Goal: Check status: Check status

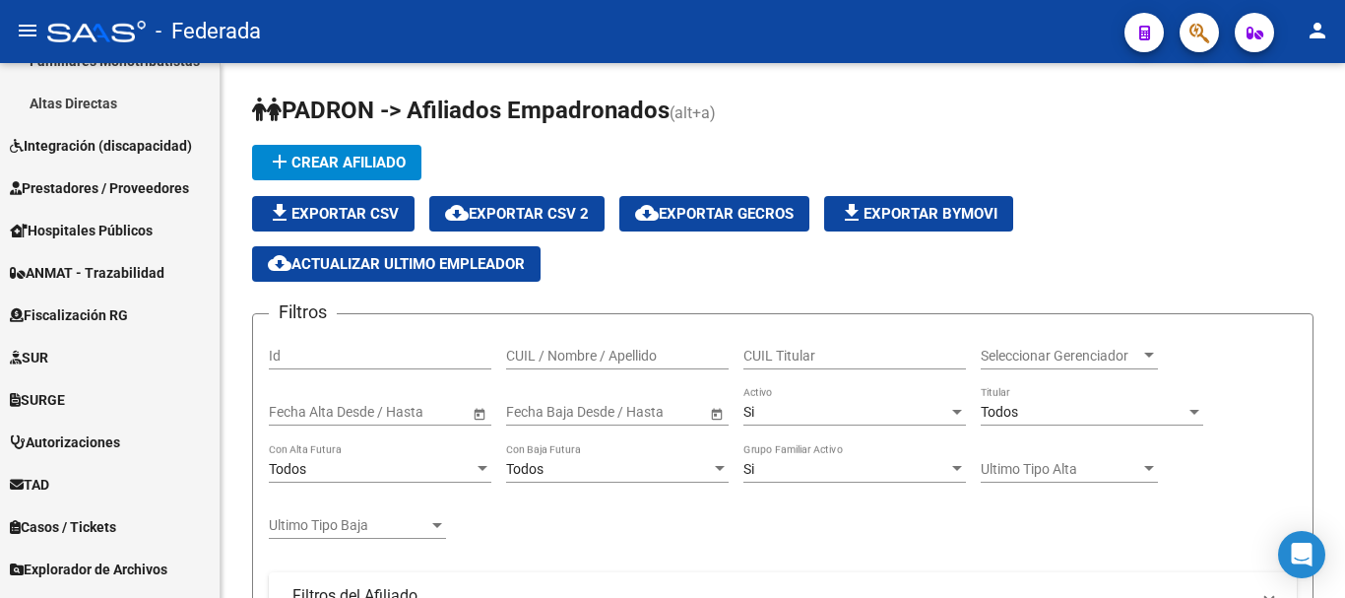
scroll to position [786, 0]
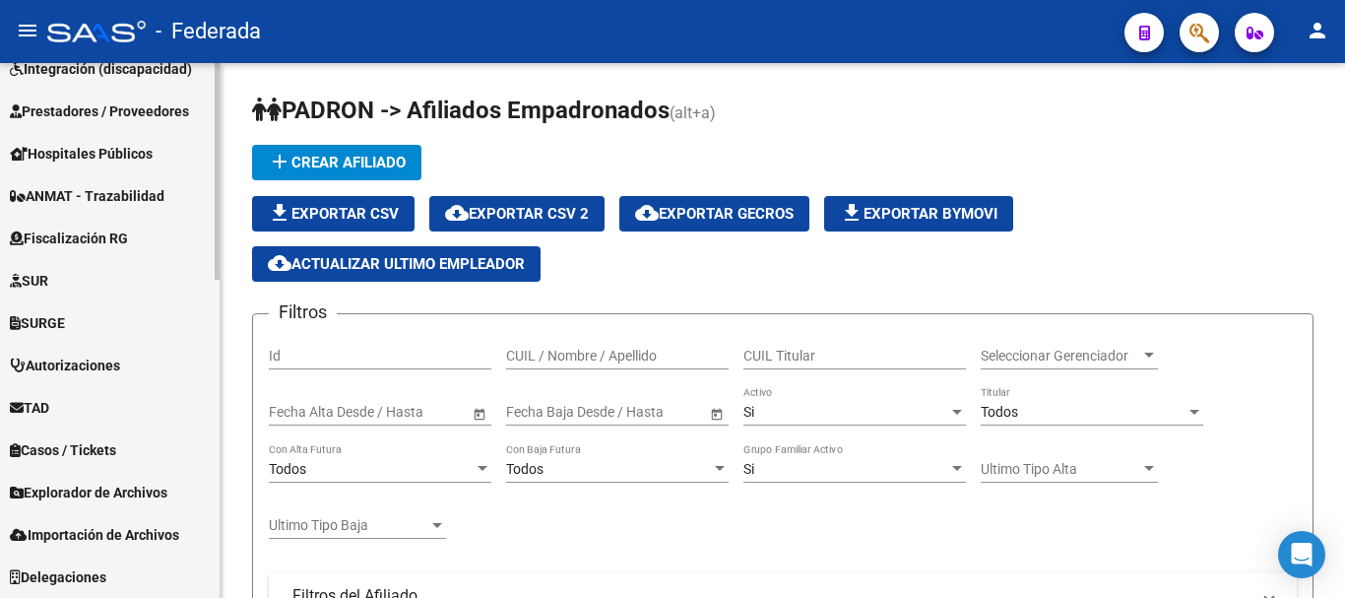
click at [126, 500] on span "Explorador de Archivos" at bounding box center [89, 493] width 158 height 22
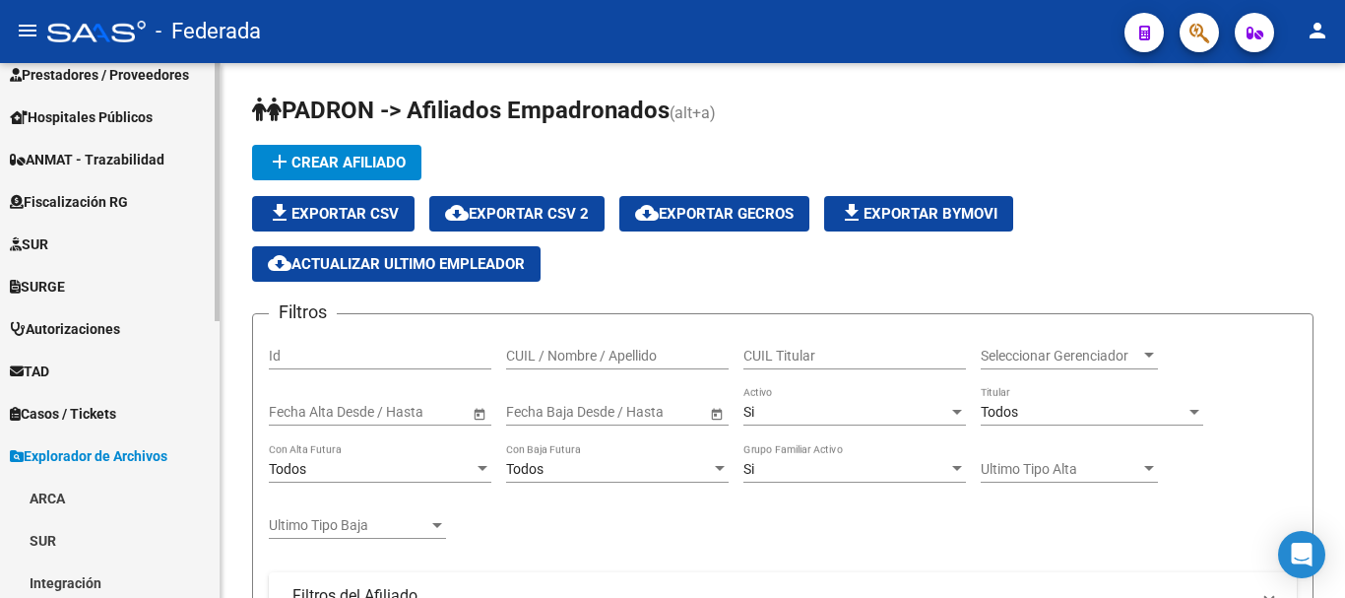
scroll to position [517, 0]
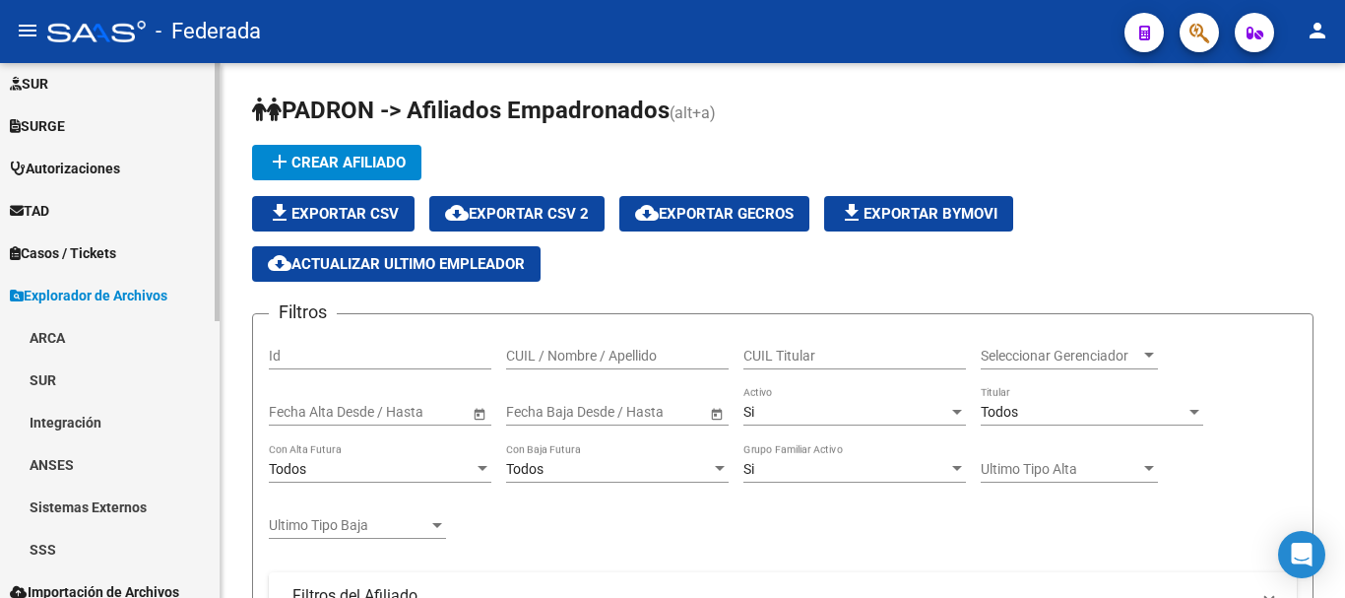
click at [119, 534] on link "SSS" at bounding box center [110, 549] width 220 height 42
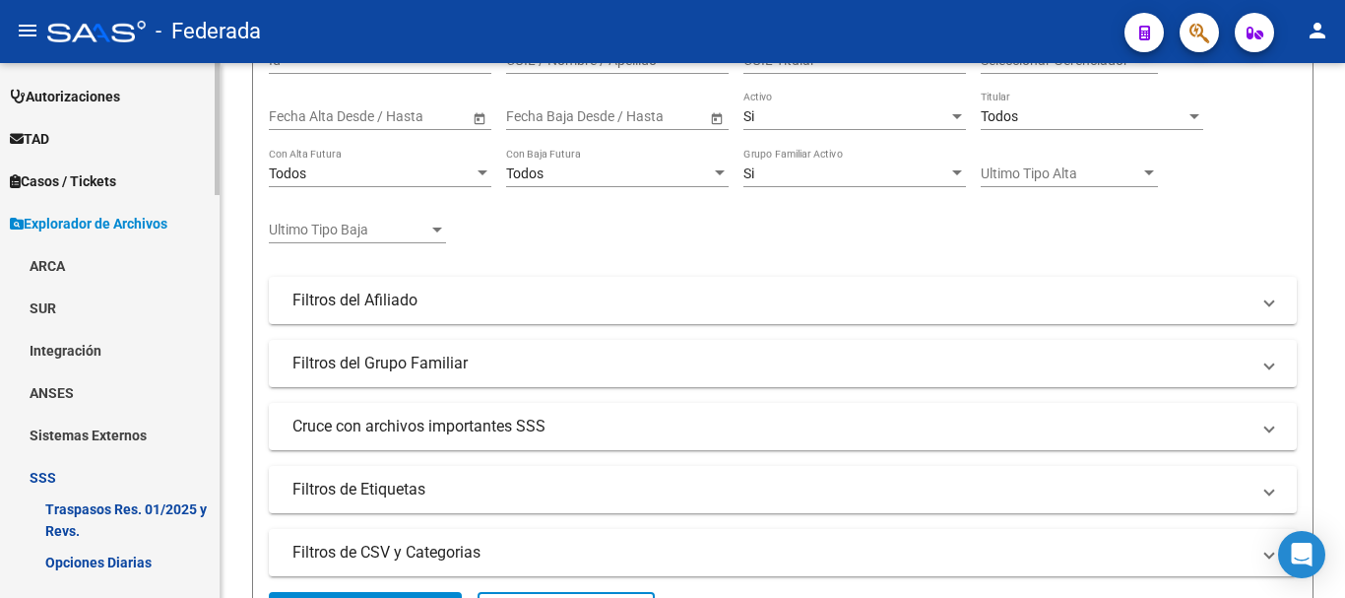
scroll to position [616, 0]
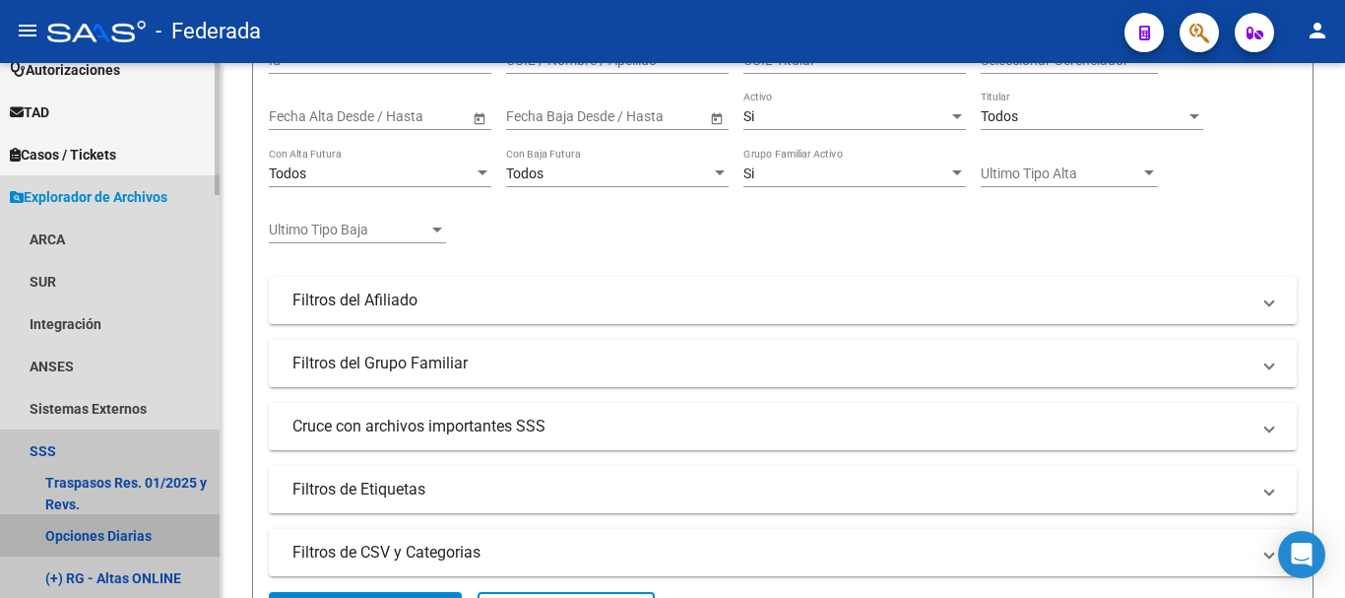
click at [152, 523] on link "Opciones Diarias" at bounding box center [110, 535] width 220 height 42
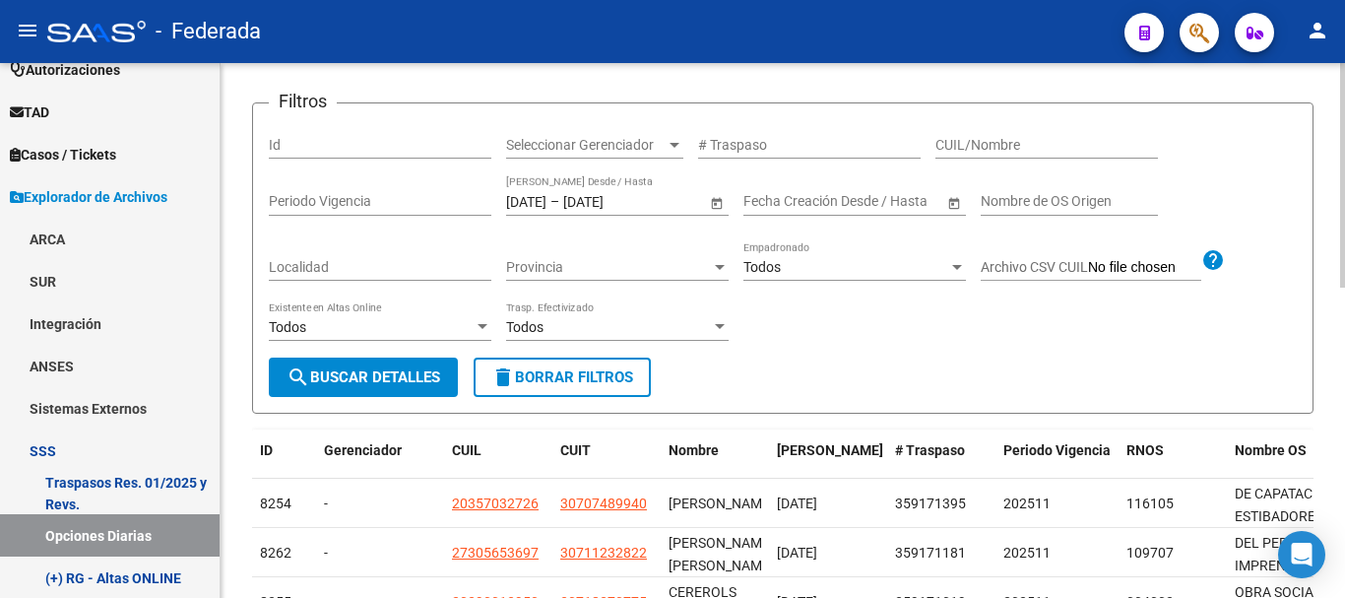
scroll to position [295, 0]
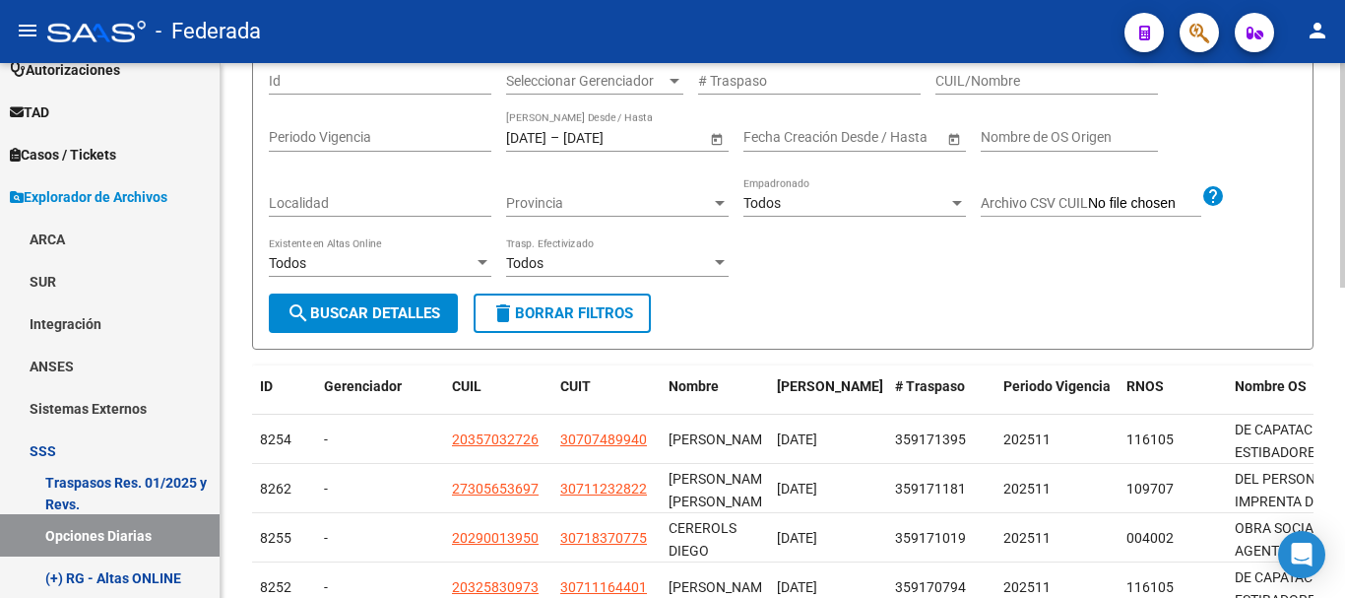
click at [1003, 78] on input "CUIL/Nombre" at bounding box center [1047, 81] width 223 height 17
paste input "46103610"
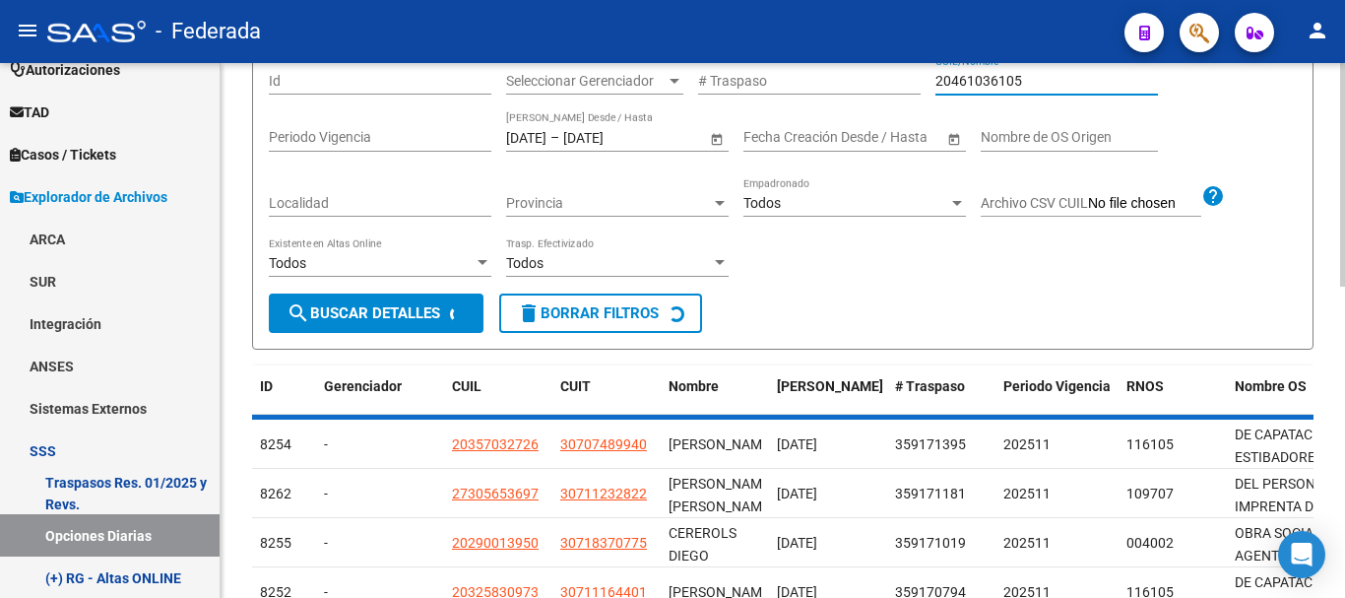
scroll to position [276, 0]
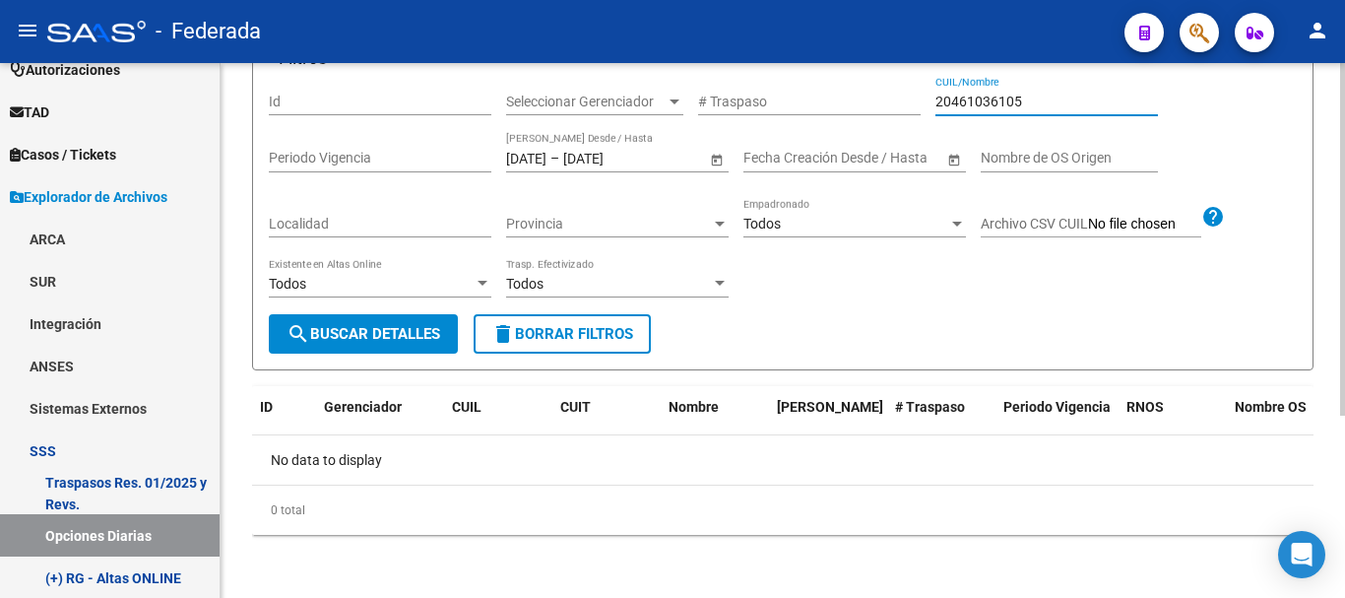
type input "20461036105"
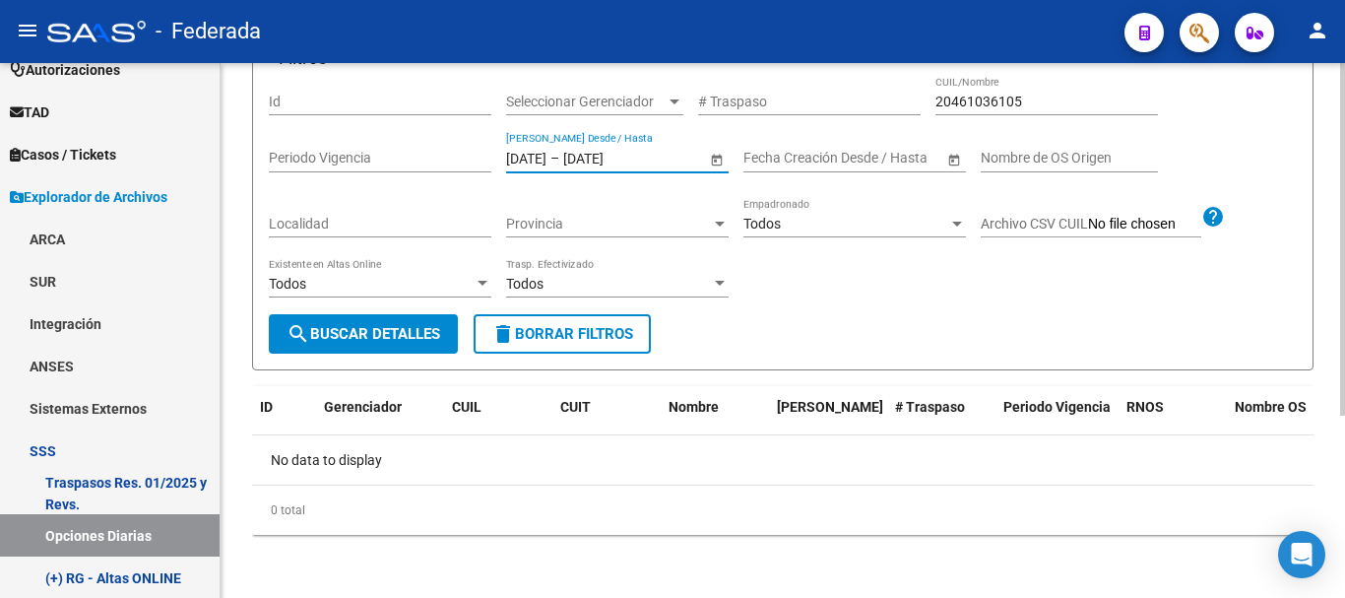
click at [547, 160] on input "[DATE]" at bounding box center [526, 158] width 40 height 17
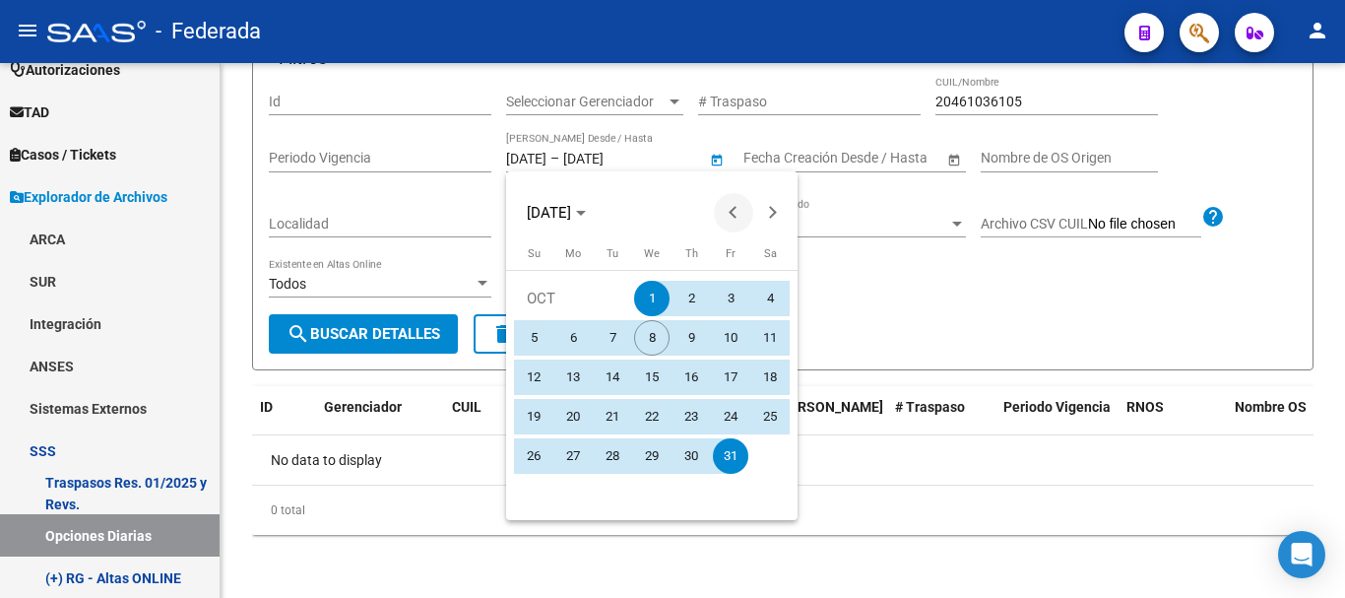
click at [740, 203] on span "Previous month" at bounding box center [733, 212] width 39 height 39
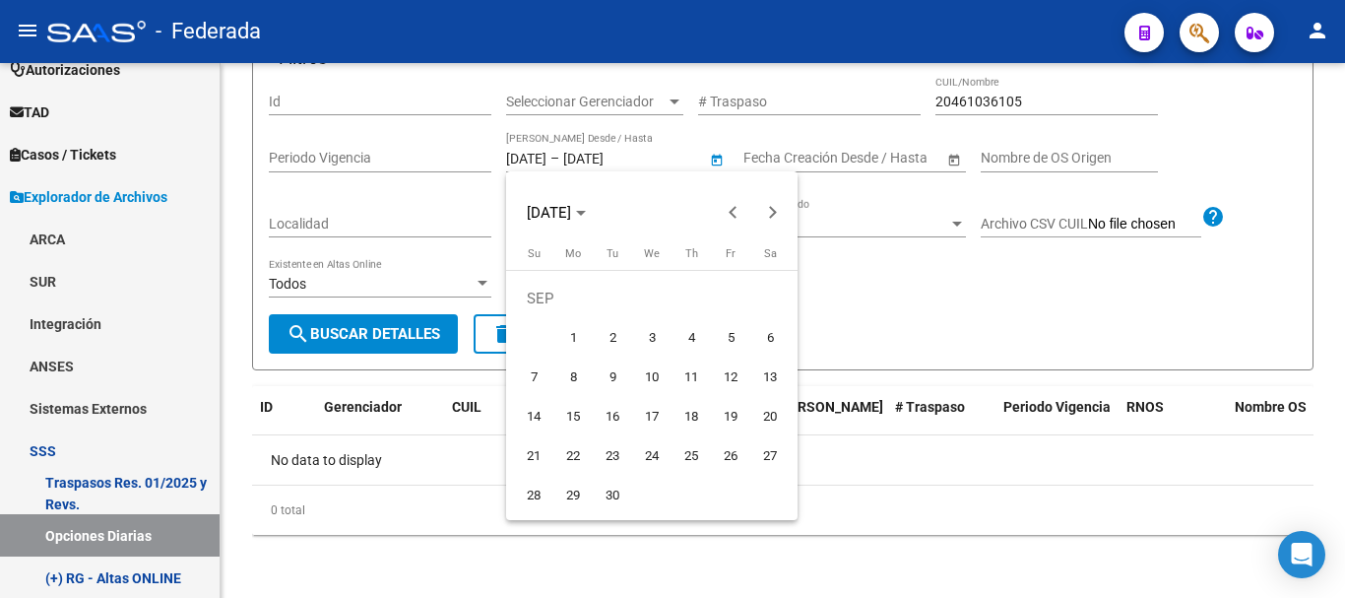
click at [580, 326] on span "1" at bounding box center [573, 337] width 35 height 35
type input "[DATE]"
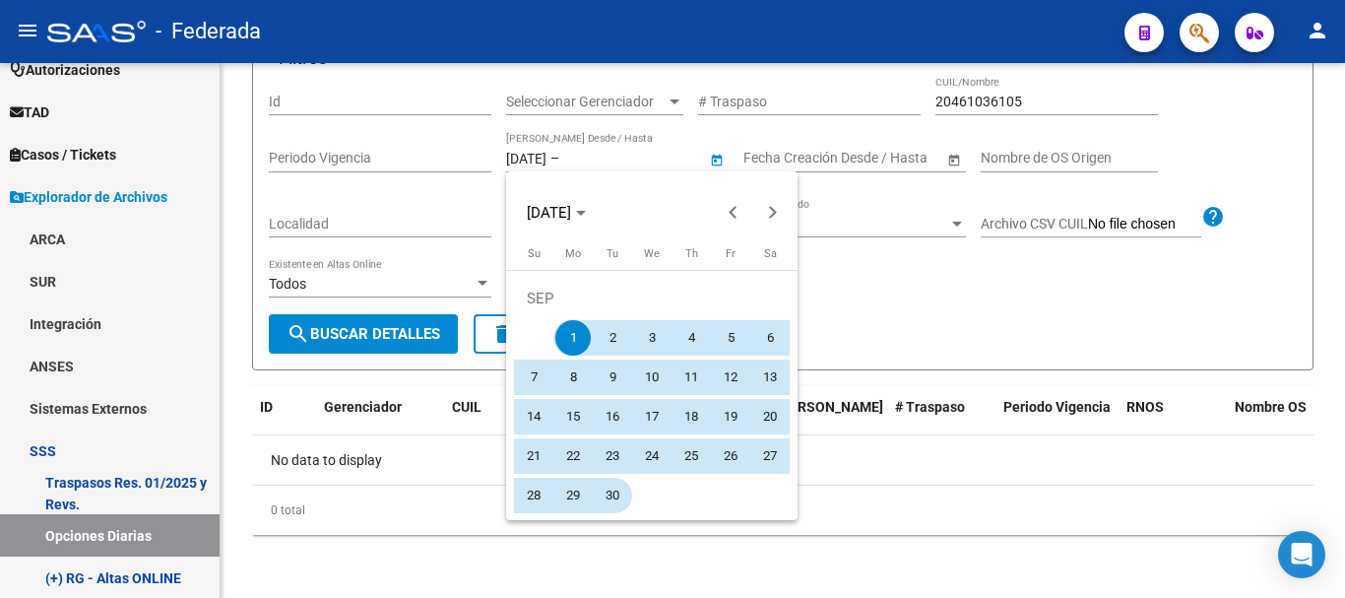
click at [617, 479] on span "30" at bounding box center [612, 495] width 35 height 35
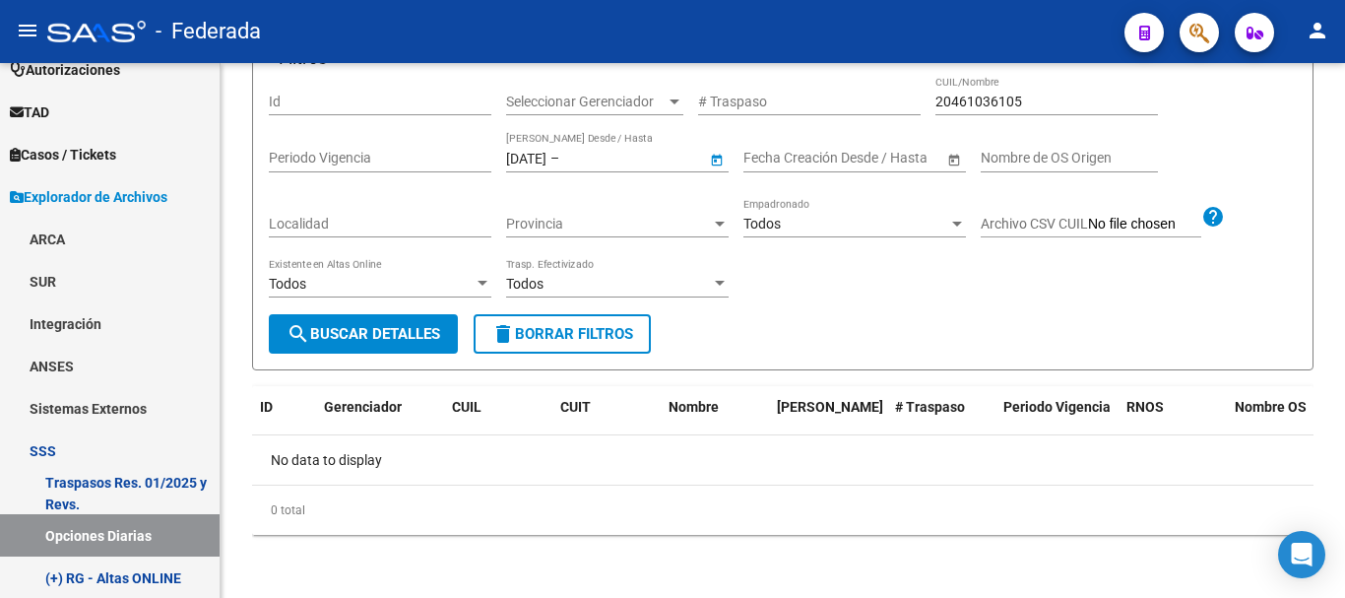
type input "[DATE]"
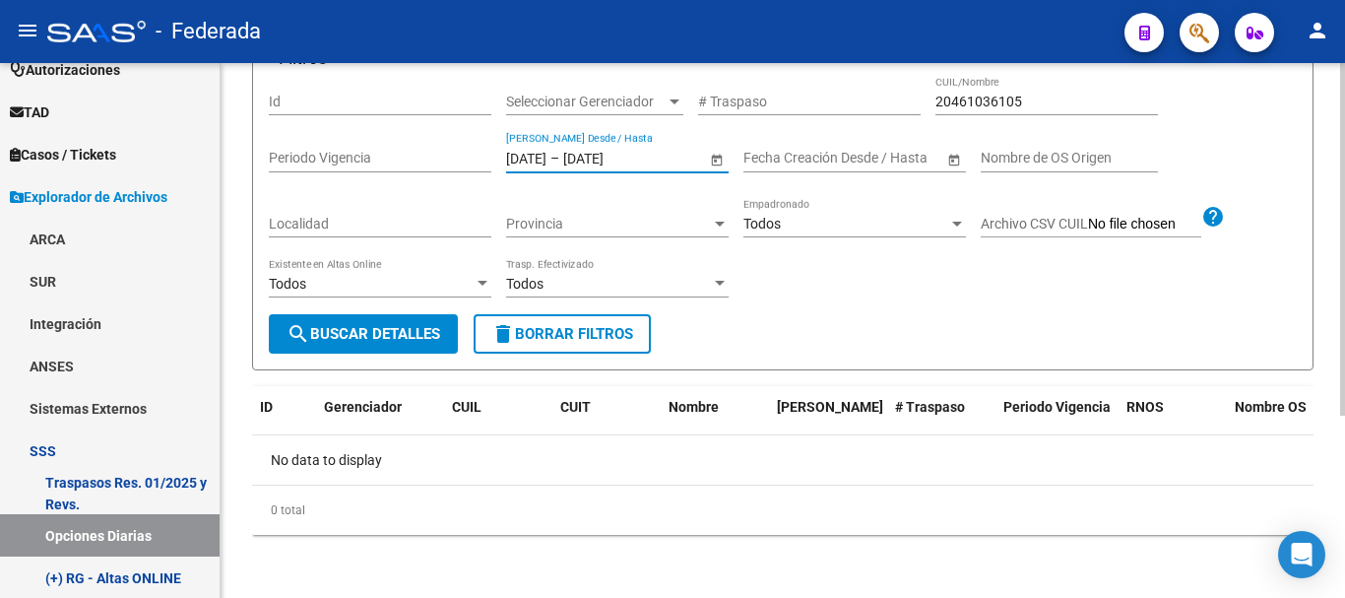
click at [419, 324] on button "search Buscar Detalles" at bounding box center [363, 333] width 189 height 39
click at [539, 150] on input "[DATE]" at bounding box center [526, 158] width 40 height 17
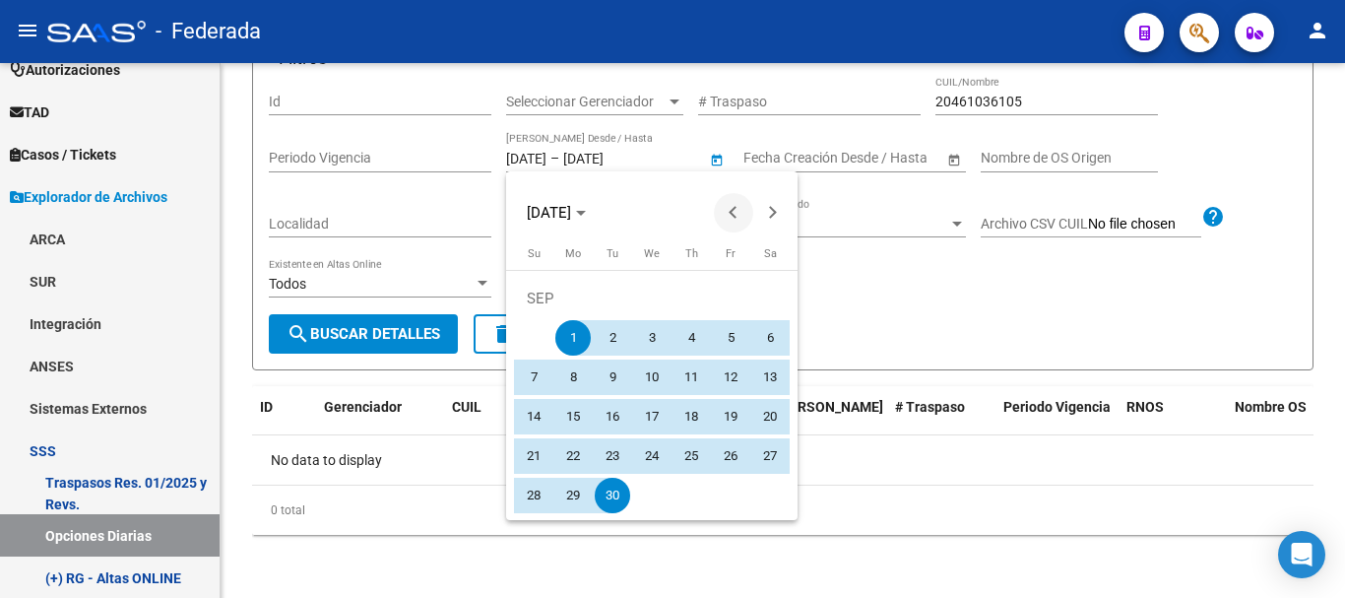
click at [736, 199] on span "Previous month" at bounding box center [733, 212] width 39 height 39
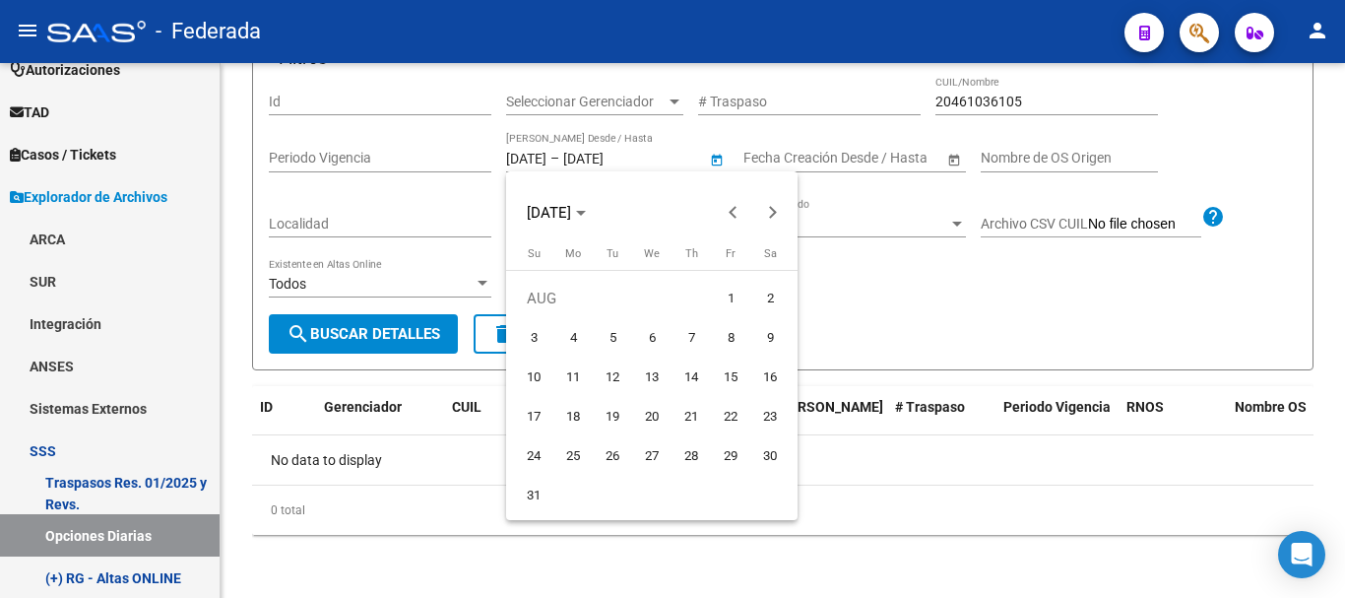
click at [719, 287] on span "1" at bounding box center [730, 298] width 35 height 35
type input "[DATE]"
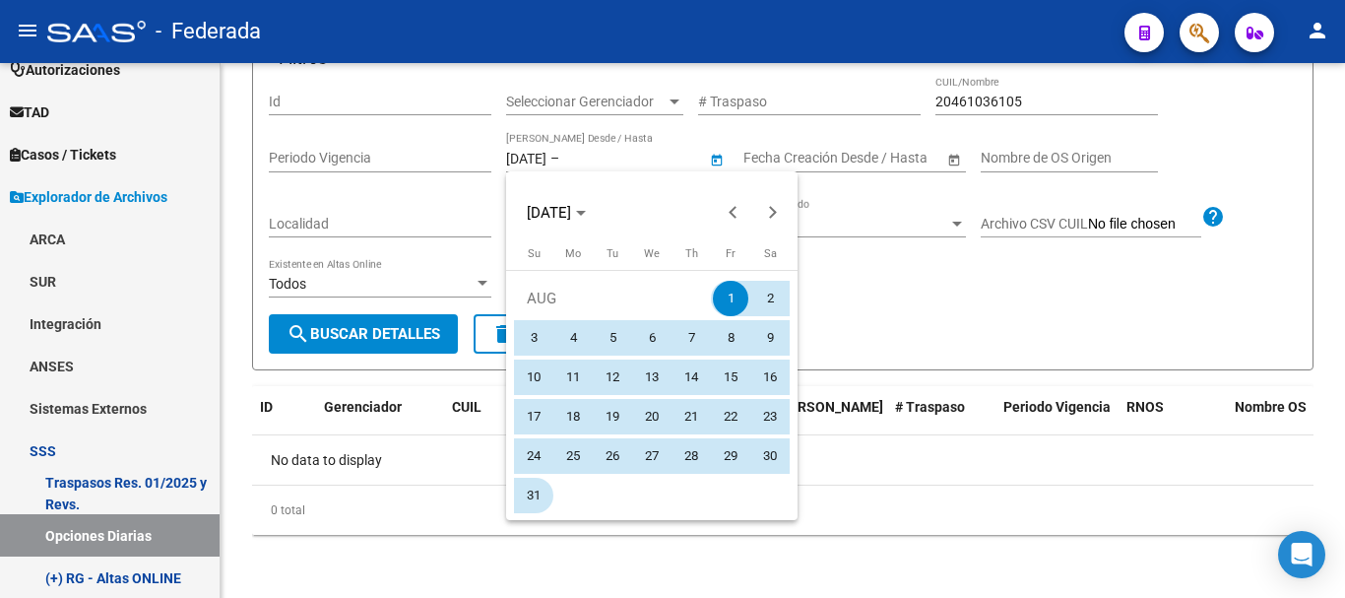
click at [540, 490] on span "31" at bounding box center [533, 495] width 35 height 35
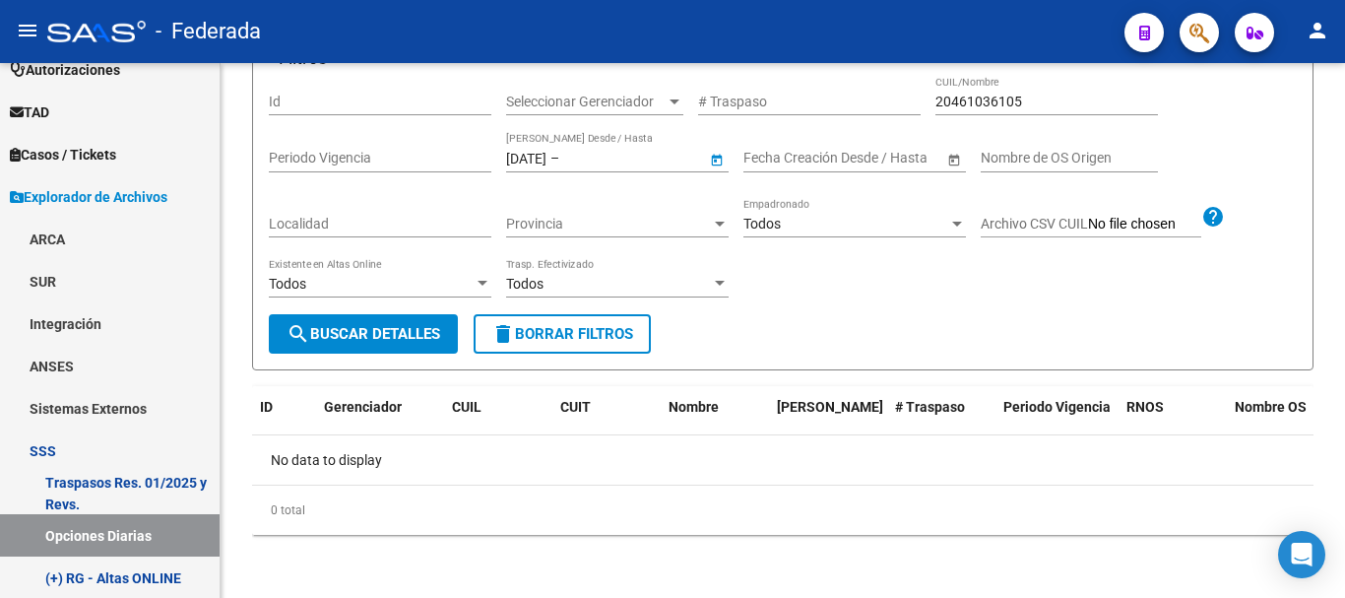
type input "[DATE]"
click at [430, 327] on span "search Buscar Detalles" at bounding box center [364, 334] width 154 height 18
click at [538, 156] on input "[DATE]" at bounding box center [526, 158] width 40 height 17
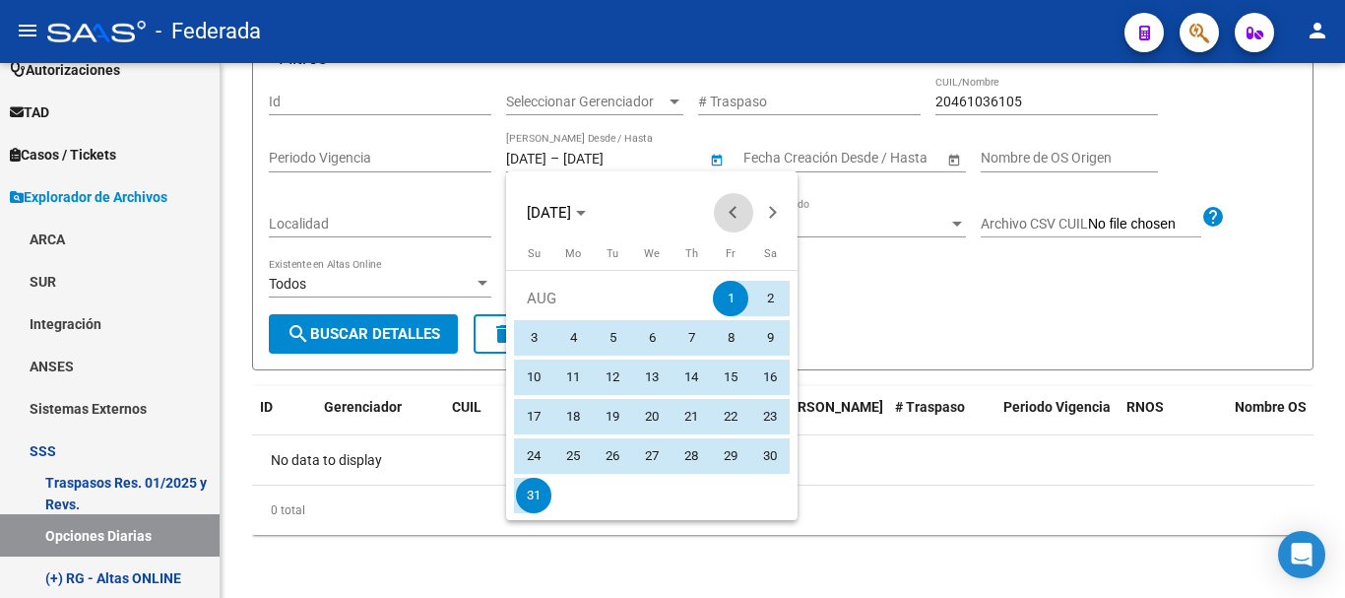
click at [727, 208] on span "Previous month" at bounding box center [733, 212] width 39 height 39
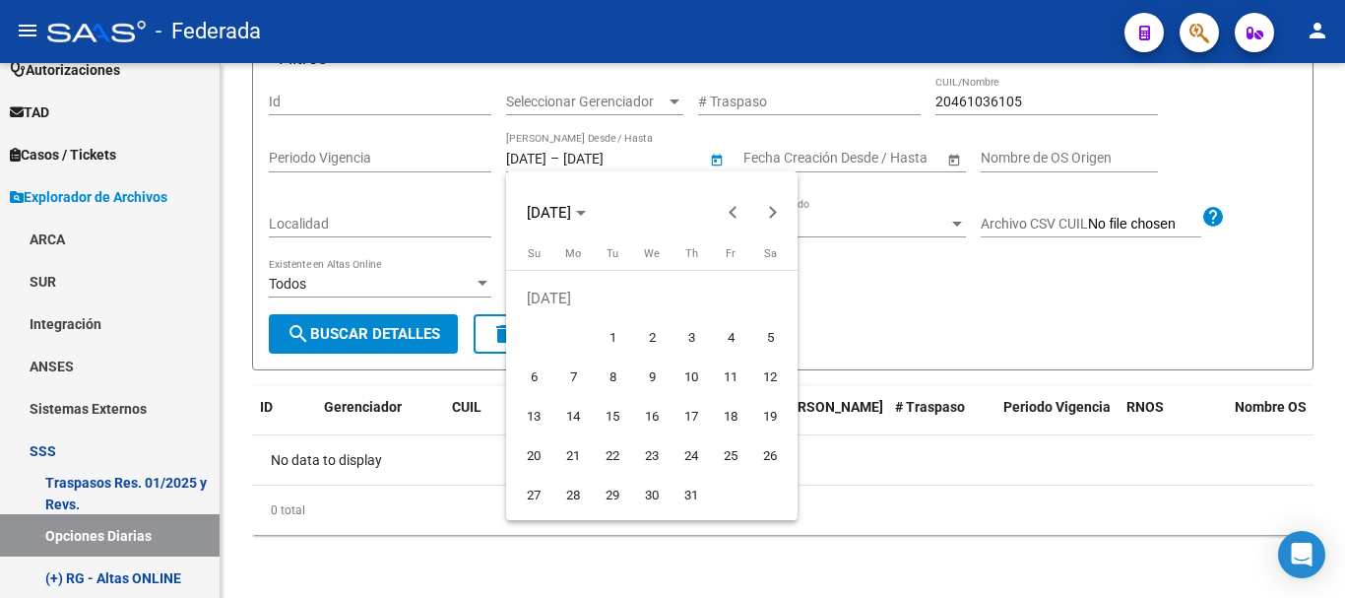
click at [616, 339] on span "1" at bounding box center [612, 337] width 35 height 35
type input "[DATE]"
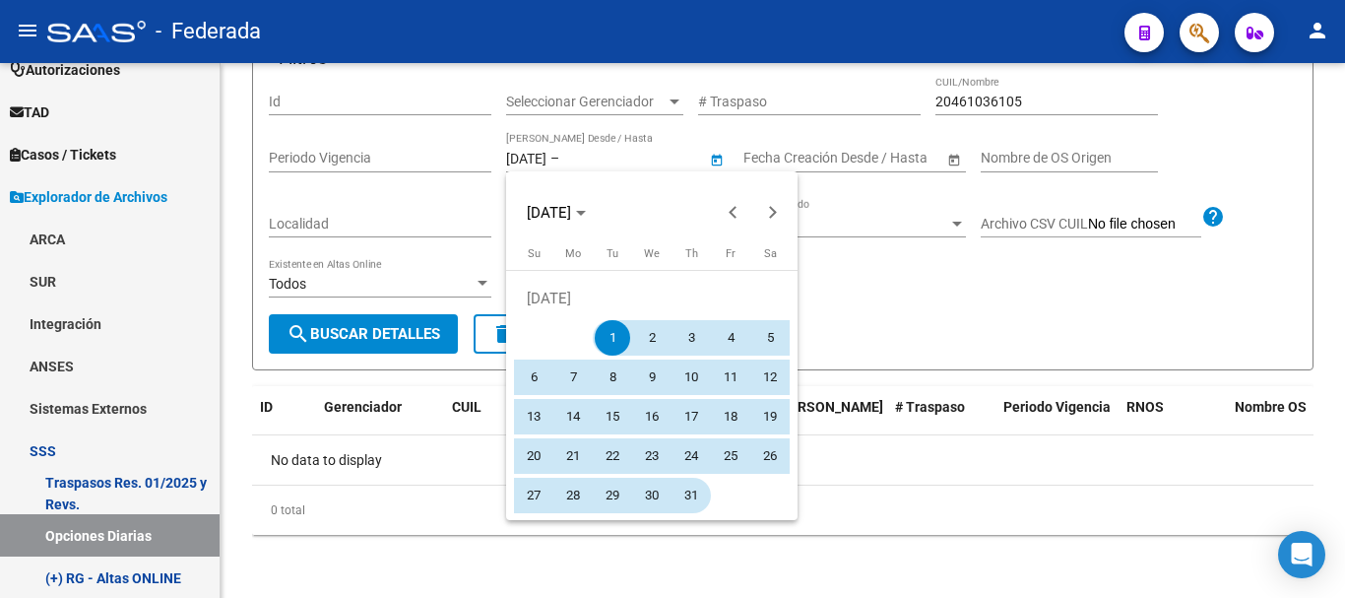
click at [686, 488] on span "31" at bounding box center [691, 495] width 35 height 35
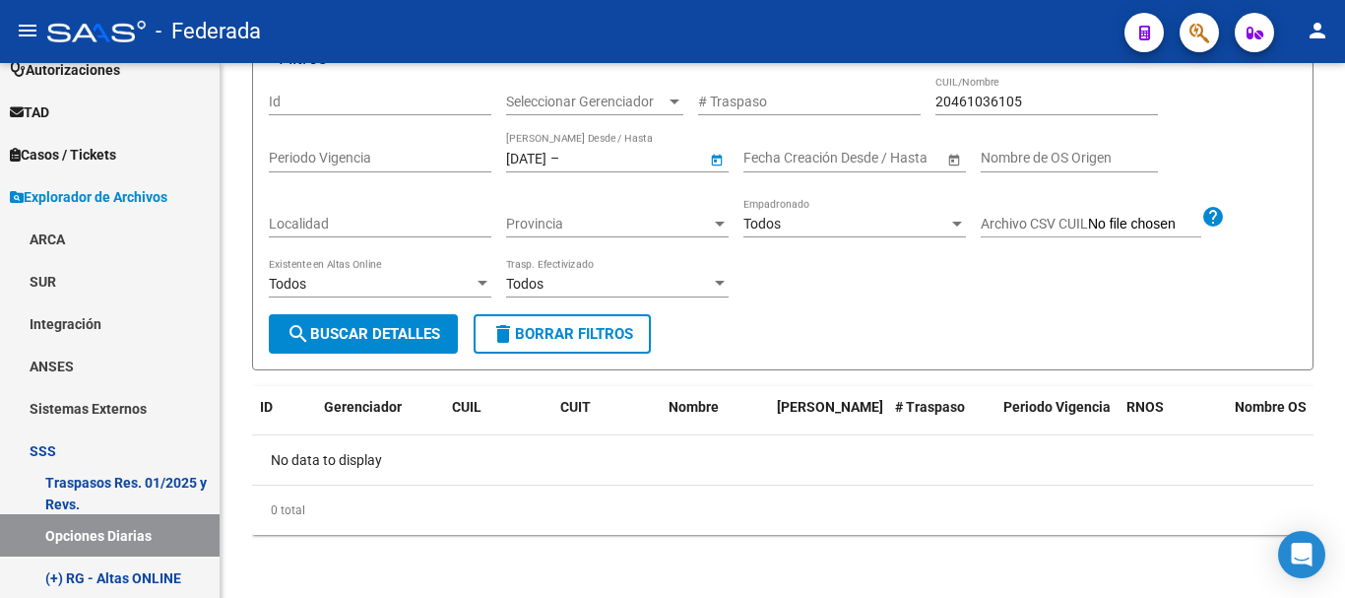
type input "[DATE]"
click at [436, 344] on button "search Buscar Detalles" at bounding box center [363, 333] width 189 height 39
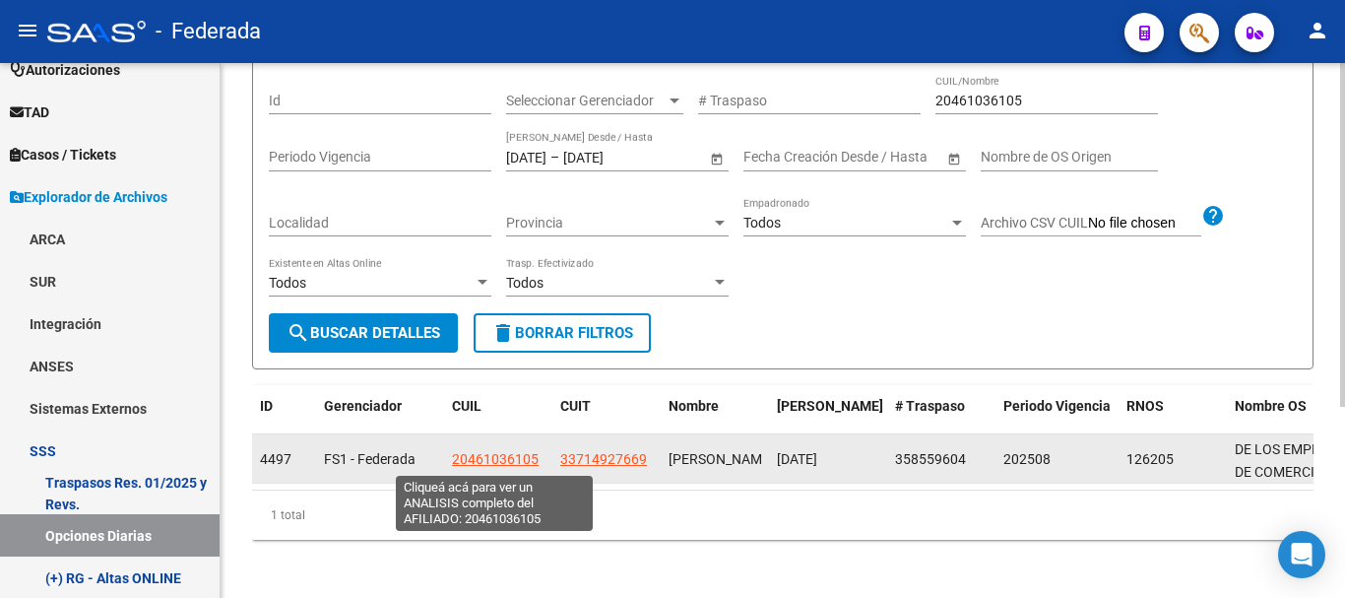
click at [520, 457] on span "20461036105" at bounding box center [495, 459] width 87 height 16
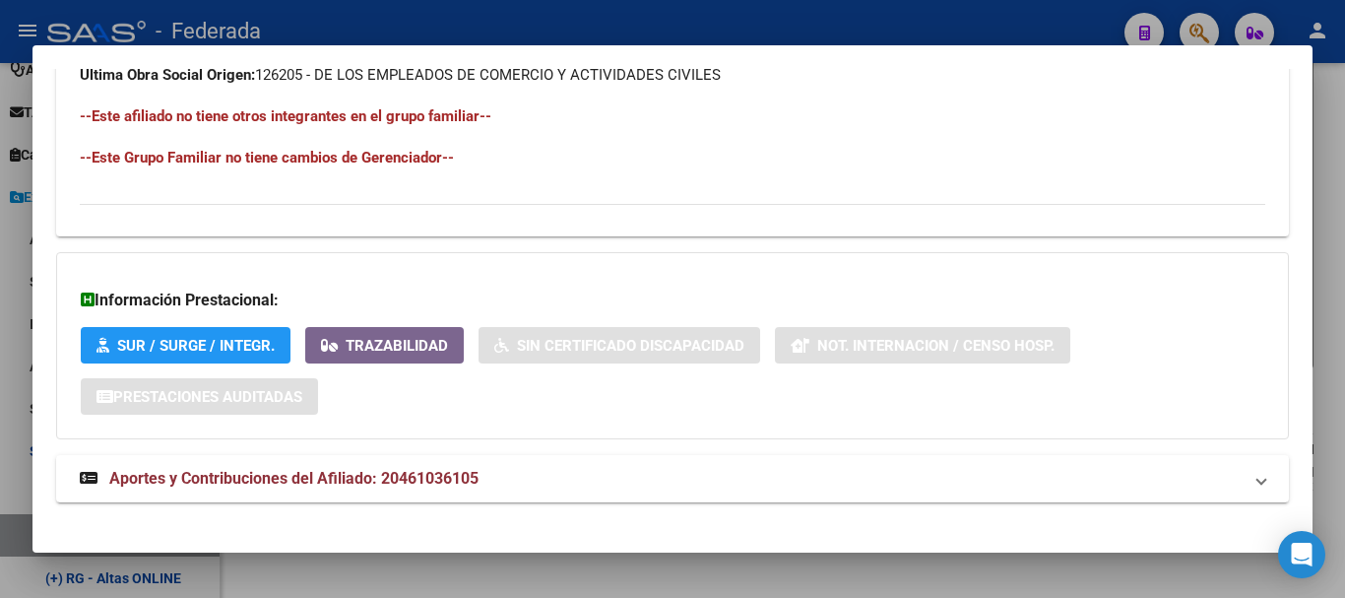
scroll to position [1108, 0]
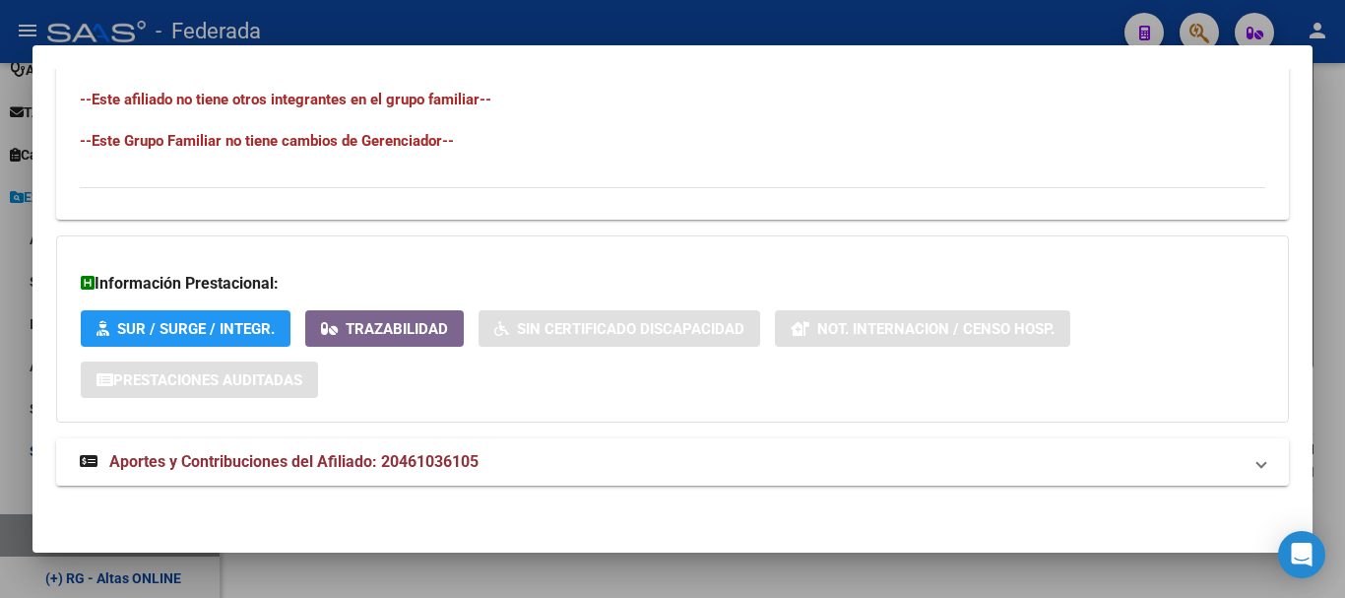
click at [599, 457] on mat-panel-title "Aportes y Contribuciones del Afiliado: 20461036105" at bounding box center [661, 462] width 1162 height 24
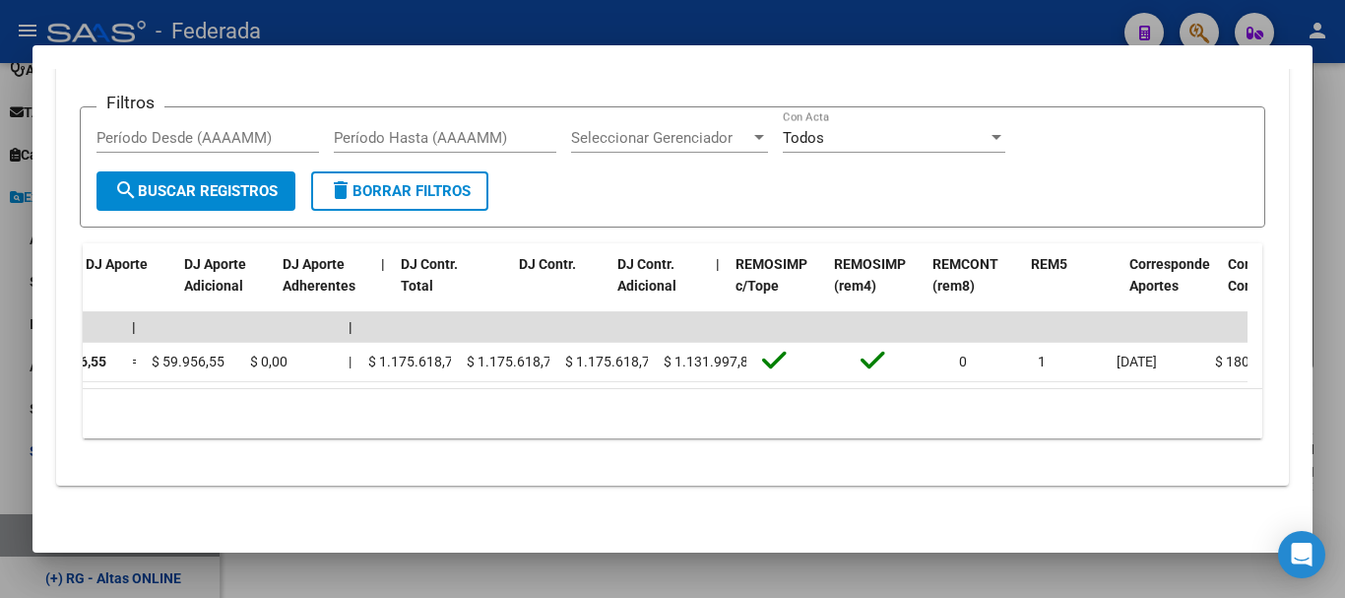
scroll to position [0, 2075]
